Goal: Go to known website: Access a specific website the user already knows

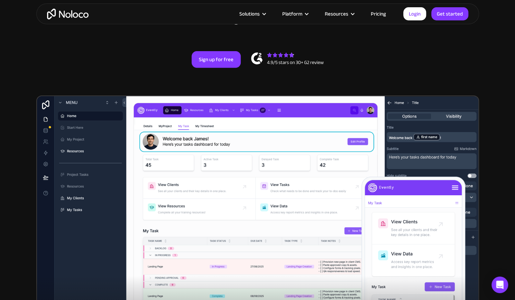
scroll to position [85, 0]
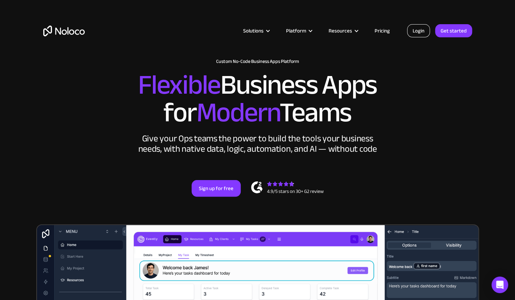
click at [422, 33] on link "Login" at bounding box center [418, 30] width 23 height 13
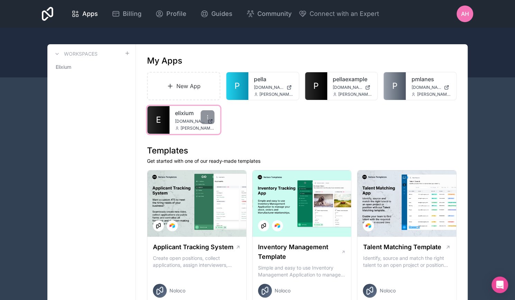
click at [187, 110] on link "elixium" at bounding box center [194, 113] width 39 height 8
